Goal: Information Seeking & Learning: Learn about a topic

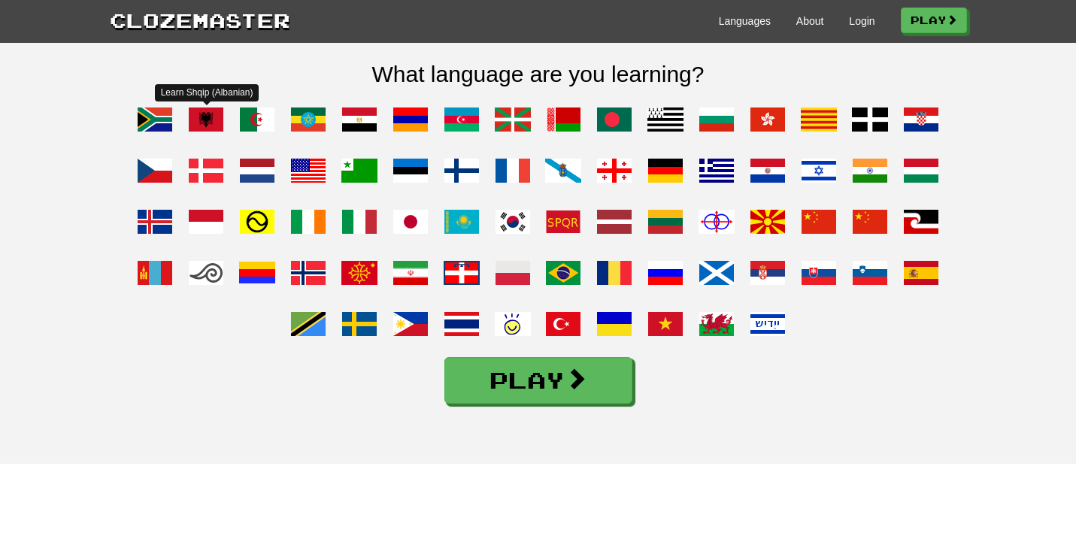
scroll to position [1160, 0]
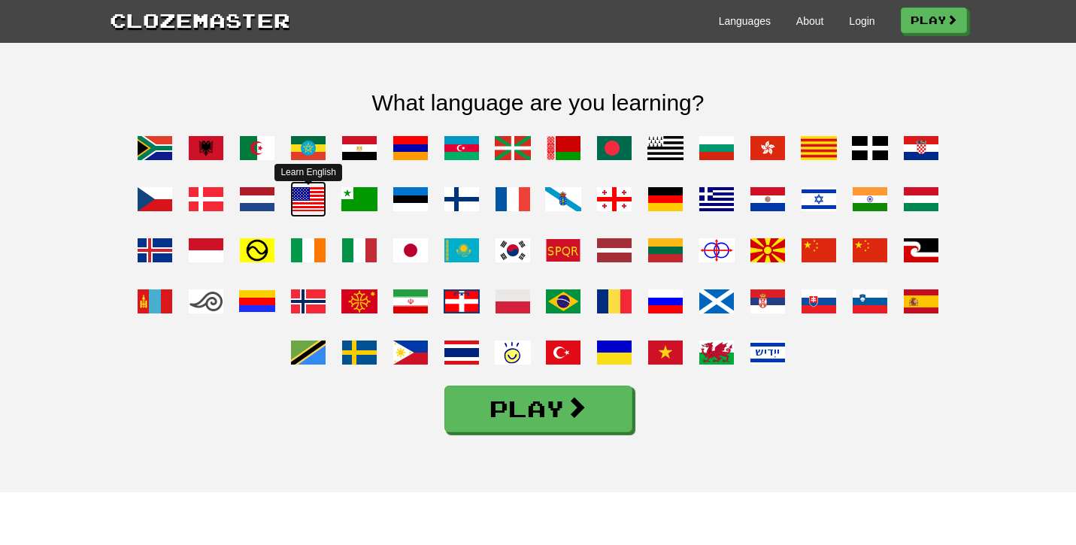
click at [303, 217] on span at bounding box center [308, 199] width 36 height 36
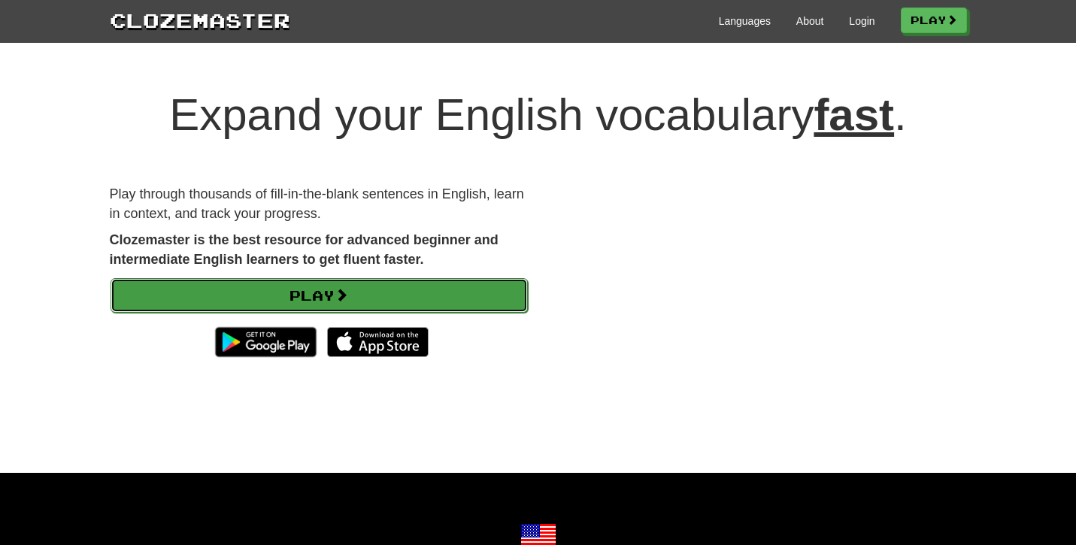
click at [474, 299] on link "Play" at bounding box center [319, 295] width 417 height 35
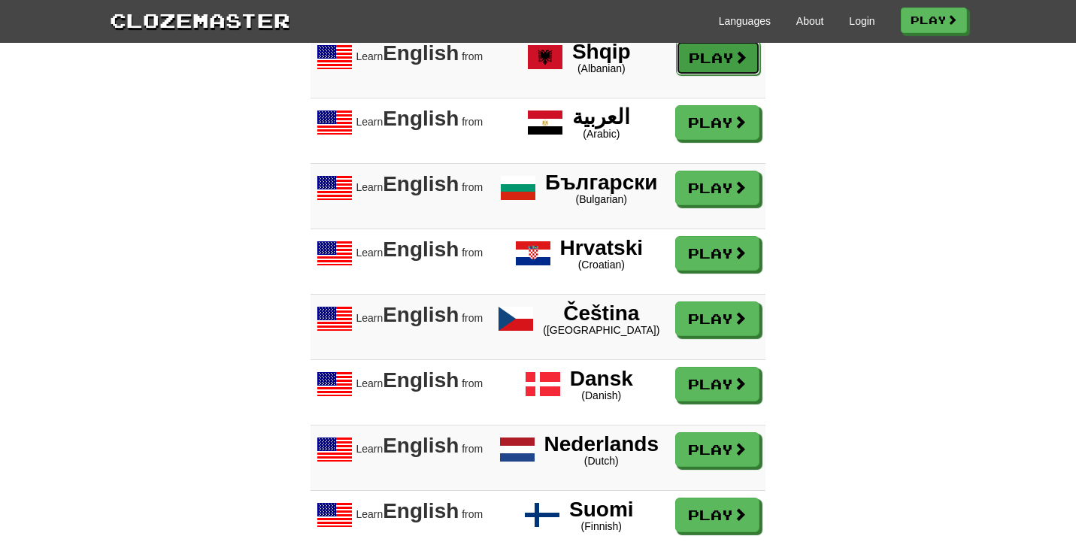
click at [685, 75] on link "Play" at bounding box center [718, 58] width 84 height 35
